Goal: Task Accomplishment & Management: Manage account settings

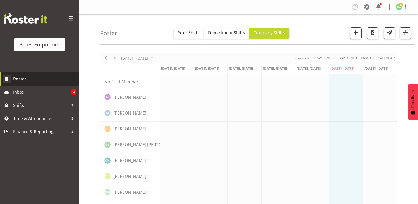
click at [25, 80] on span "Roster" at bounding box center [44, 79] width 63 height 8
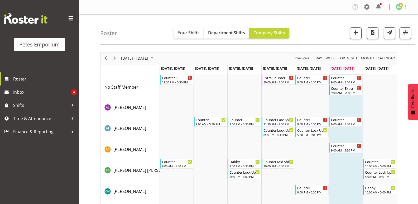
click at [406, 7] on span at bounding box center [406, 6] width 6 height 6
click at [378, 26] on link "Log Out" at bounding box center [383, 28] width 51 height 10
